Goal: Use online tool/utility

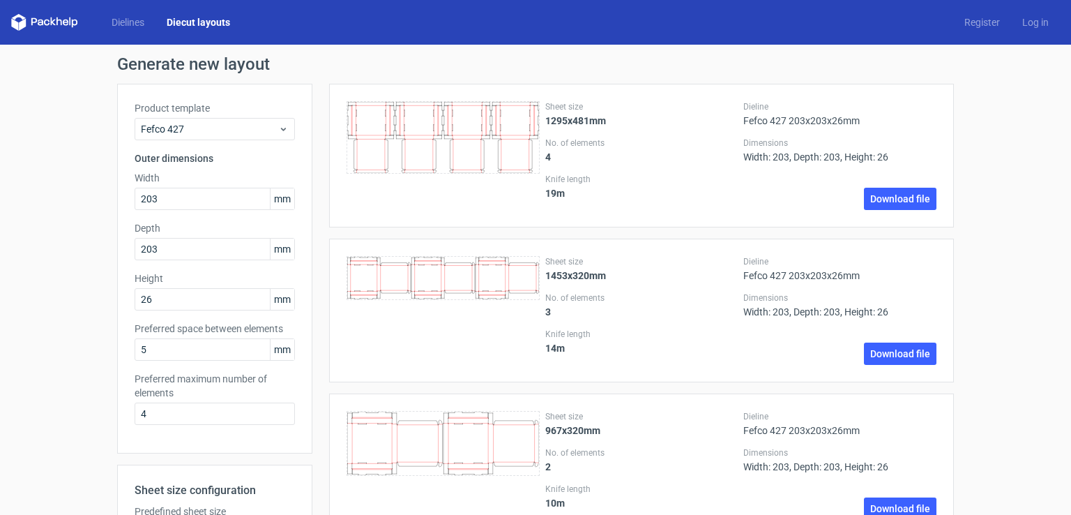
click at [187, 193] on input "203" at bounding box center [215, 199] width 160 height 22
type input "2"
type input "152"
type input "25"
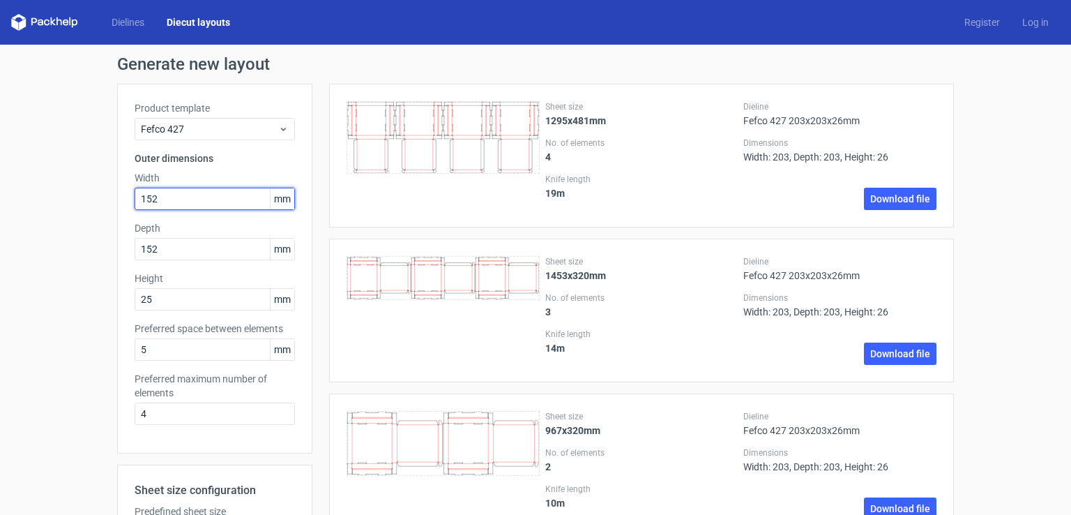
click at [187, 193] on input "152" at bounding box center [215, 199] width 160 height 22
type input "153"
click at [179, 245] on input "152" at bounding box center [215, 249] width 160 height 22
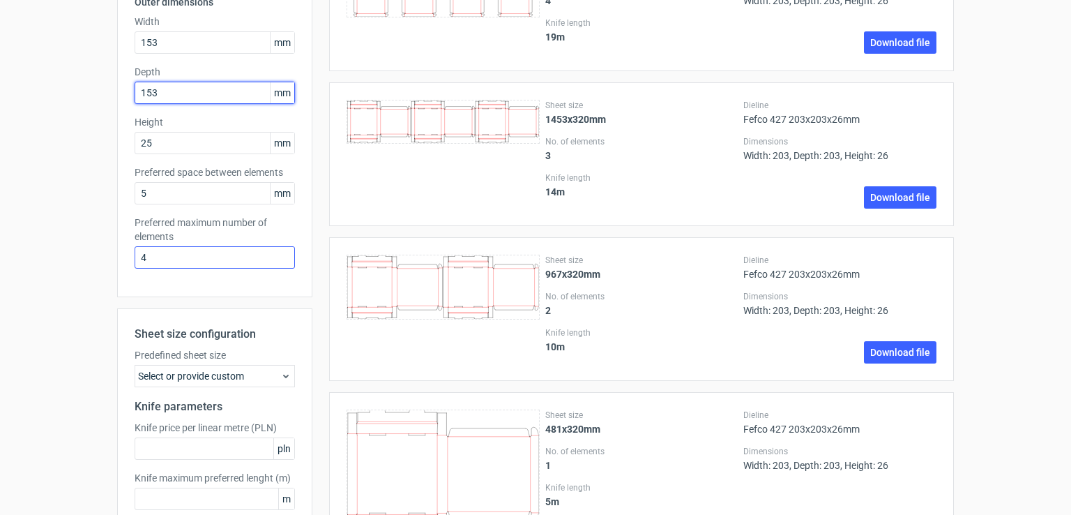
scroll to position [236, 0]
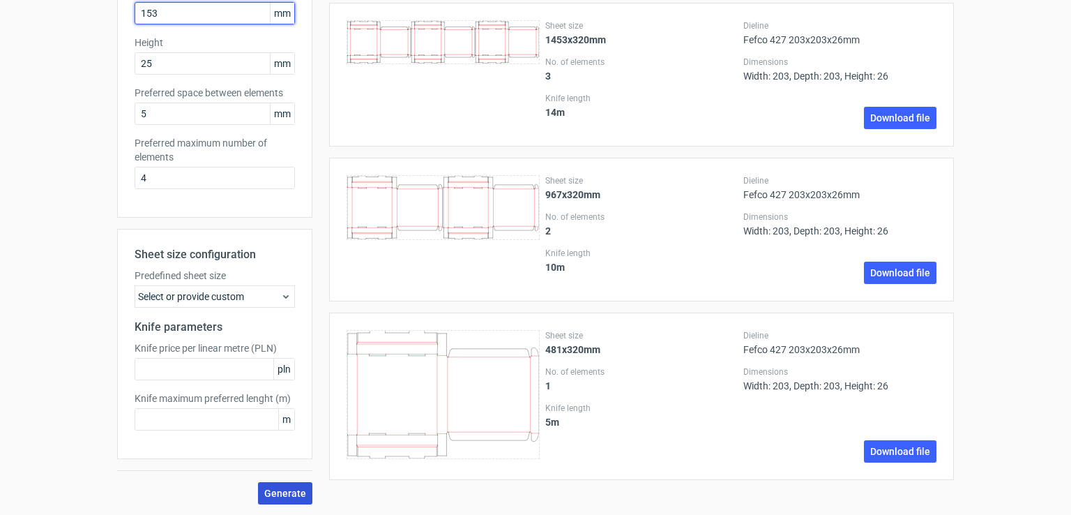
type input "153"
click at [276, 488] on span "Generate" at bounding box center [285, 493] width 42 height 10
